Goal: Task Accomplishment & Management: Manage account settings

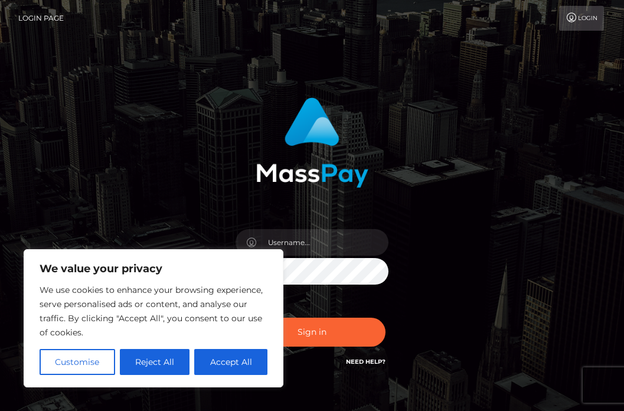
click at [345, 37] on div "Sign in" at bounding box center [312, 239] width 624 height 478
click at [217, 364] on button "Accept All" at bounding box center [230, 362] width 73 height 26
checkbox input "true"
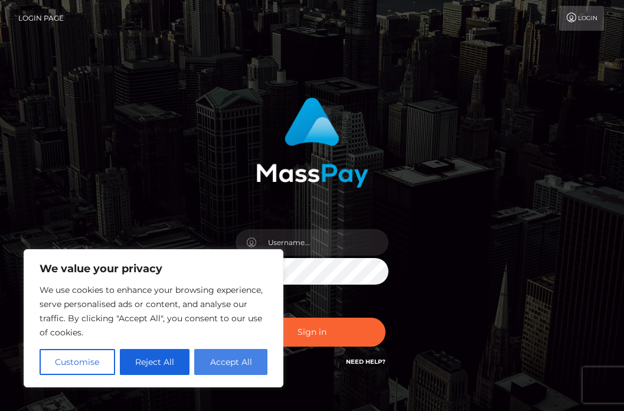
checkbox input "true"
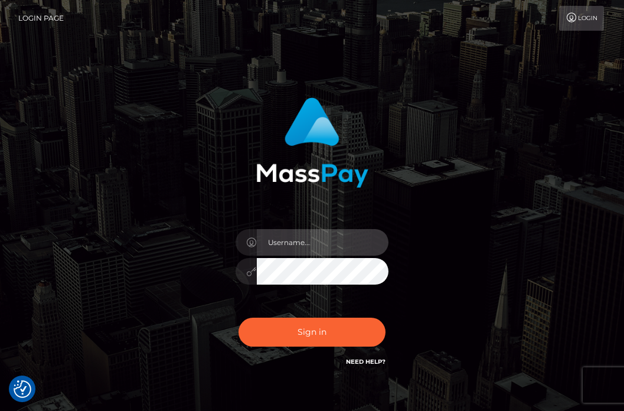
click at [308, 246] on input "text" at bounding box center [323, 242] width 132 height 27
click at [215, 313] on div "Sign in" at bounding box center [312, 233] width 257 height 289
click at [292, 246] on input "text" at bounding box center [323, 242] width 132 height 27
type input "jduschl91@gmail.com"
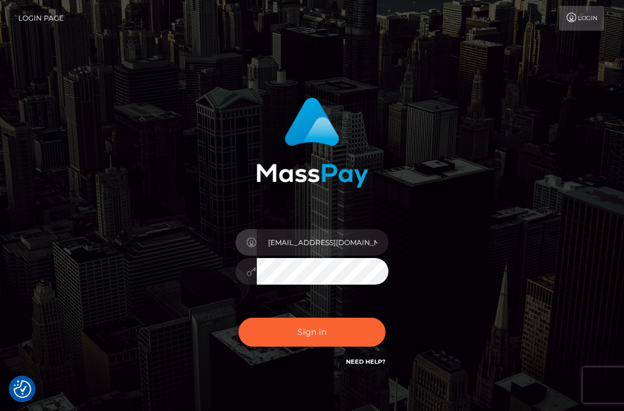
click at [182, 315] on div "jduschl91@gmail.com Sign in" at bounding box center [312, 239] width 274 height 300
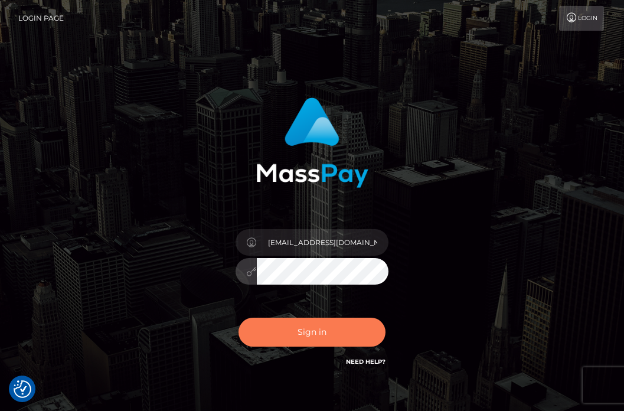
click at [298, 326] on button "Sign in" at bounding box center [312, 332] width 148 height 29
